Goal: Register for event/course

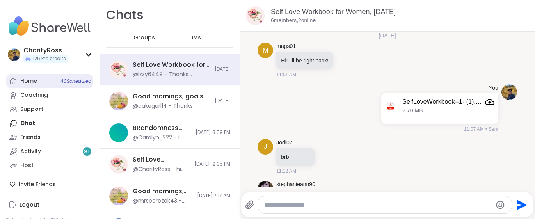
click at [36, 79] on div "Home 40 Scheduled" at bounding box center [28, 81] width 17 height 8
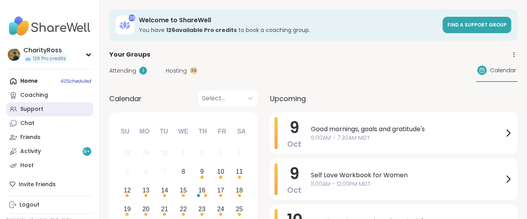
click at [41, 108] on div "Support" at bounding box center [31, 109] width 23 height 8
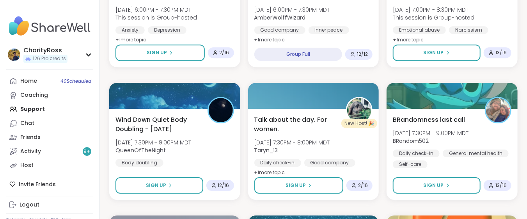
scroll to position [1144, 0]
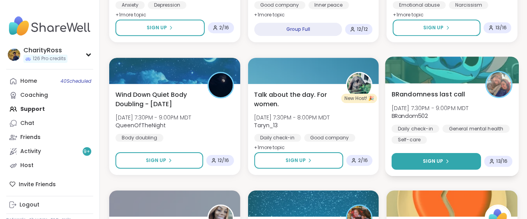
click at [411, 159] on button "Sign Up" at bounding box center [435, 161] width 89 height 17
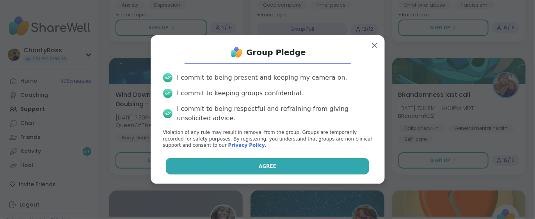
click at [346, 171] on button "Agree" at bounding box center [267, 166] width 203 height 16
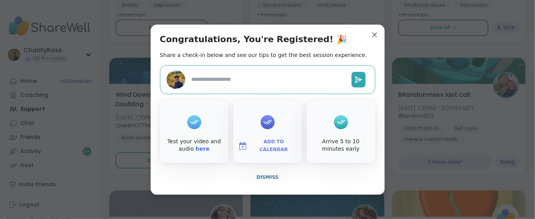
click at [278, 147] on span "Add to Calendar" at bounding box center [273, 145] width 47 height 15
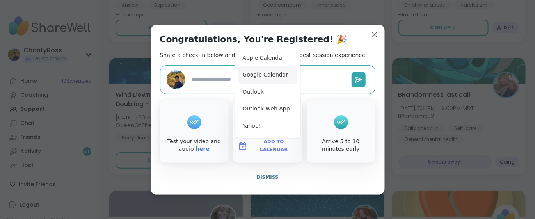
click at [259, 75] on button "Google Calendar" at bounding box center [267, 74] width 59 height 17
click at [264, 178] on span "Dismiss" at bounding box center [267, 176] width 22 height 5
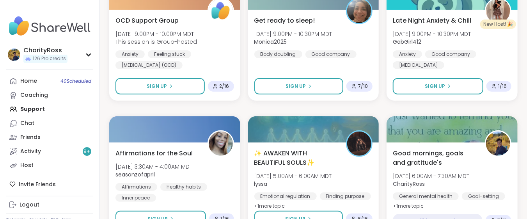
scroll to position [1507, 0]
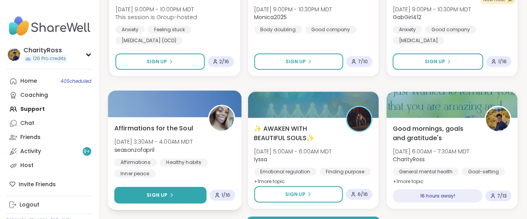
click at [150, 198] on button "Sign Up" at bounding box center [160, 195] width 92 height 17
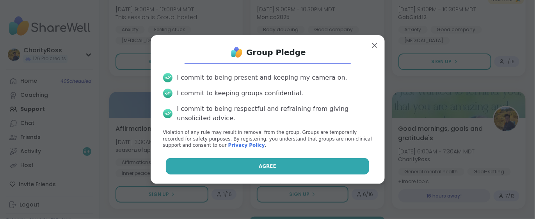
click at [172, 168] on button "Agree" at bounding box center [267, 166] width 203 height 16
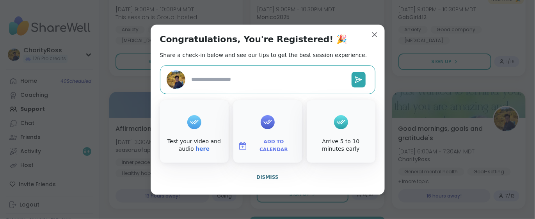
click at [256, 144] on span "Add to Calendar" at bounding box center [273, 145] width 47 height 15
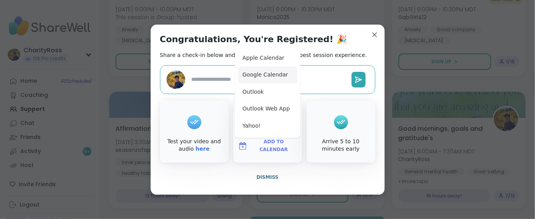
click at [255, 75] on button "Google Calendar" at bounding box center [267, 74] width 59 height 17
type textarea "*"
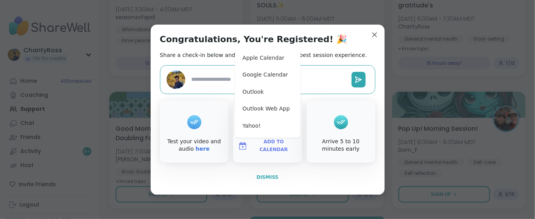
click at [269, 177] on span "Dismiss" at bounding box center [267, 176] width 22 height 5
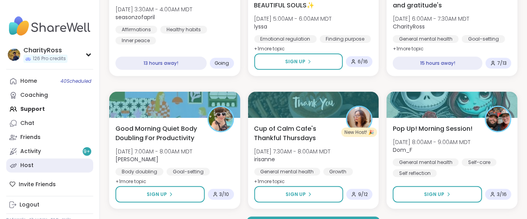
click at [23, 167] on div "Host" at bounding box center [26, 165] width 13 height 8
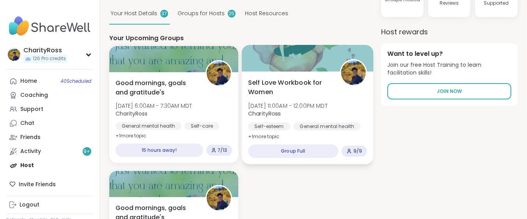
scroll to position [104, 0]
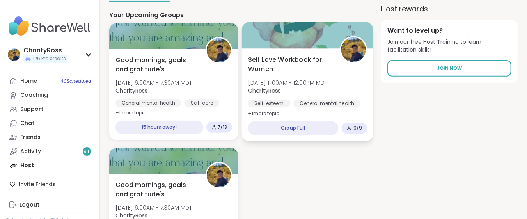
click at [284, 108] on div "Self Love Workbook for Women [DATE] 11:00AM - 12:00PM MDT CharityRoss Self-este…" at bounding box center [306, 94] width 131 height 93
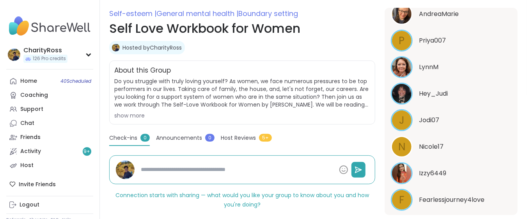
scroll to position [270, 0]
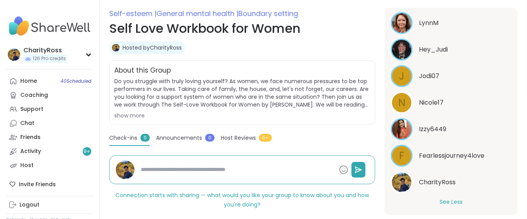
type textarea "*"
